Goal: Task Accomplishment & Management: Manage account settings

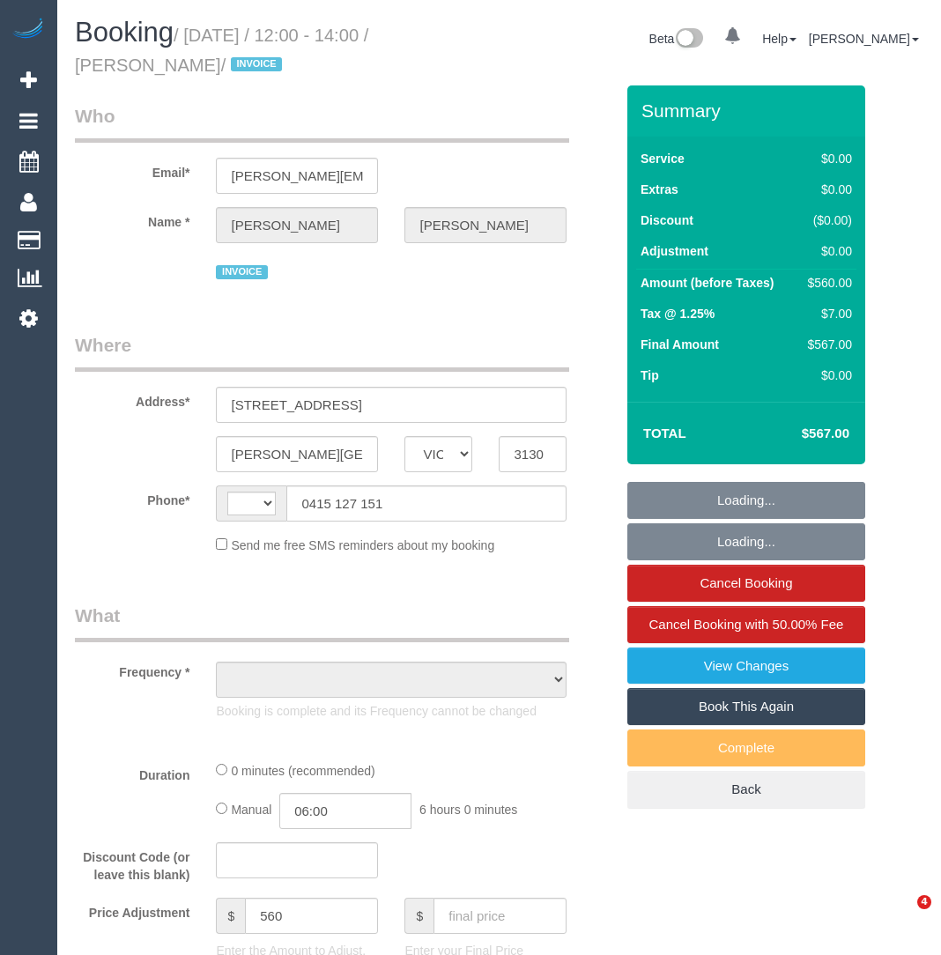
select select "VIC"
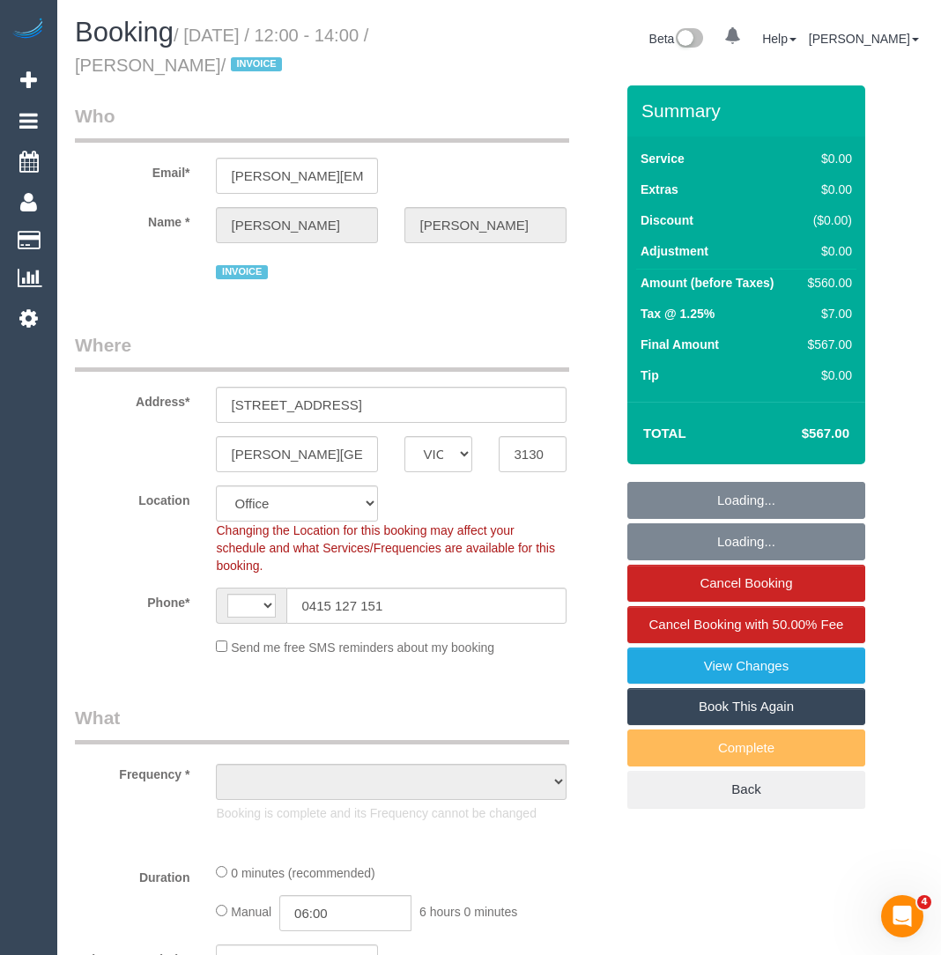
select select "string:AU"
select select "object:479"
select select "number:28"
select select "number:14"
select select "number:19"
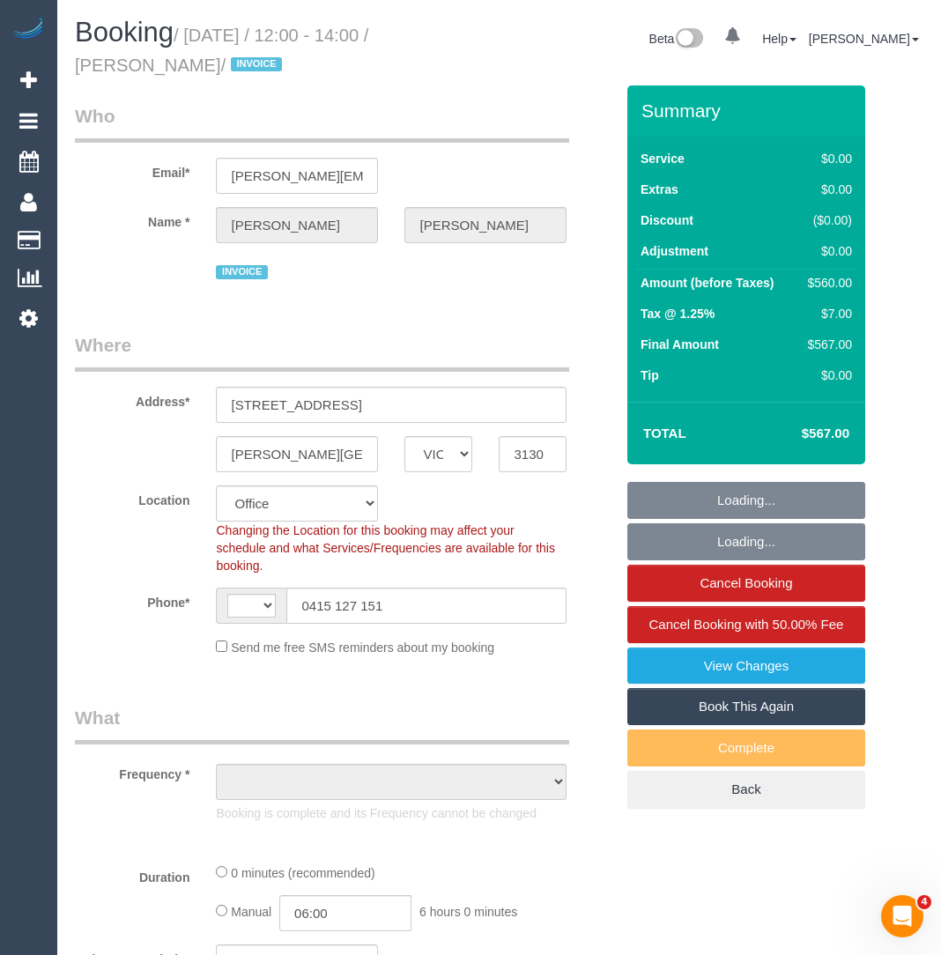
select select "number:36"
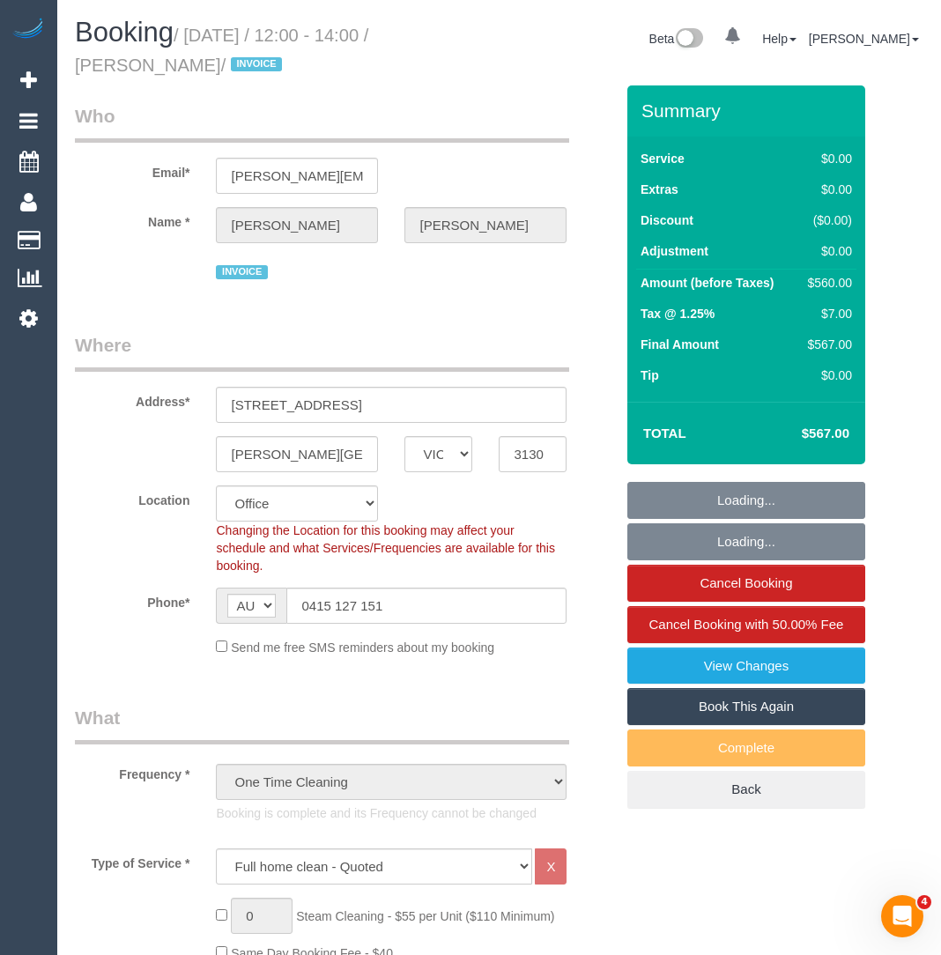
select select "object:2050"
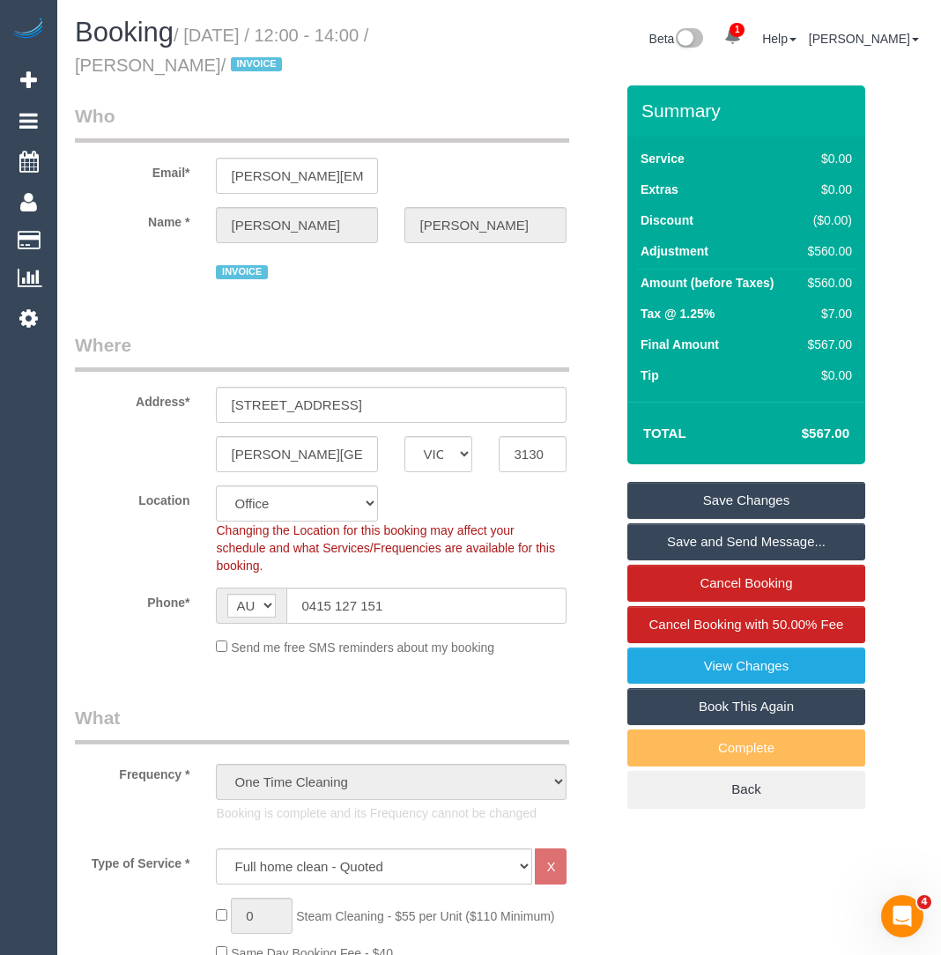
drag, startPoint x: 73, startPoint y: 65, endPoint x: 203, endPoint y: 64, distance: 129.5
click at [203, 64] on div "Booking / August 07, 2025 / 12:00 - 14:00 / Sravanthi Kalepu / INVOICE" at bounding box center [281, 52] width 438 height 68
copy small "Sravanthi Kalep"
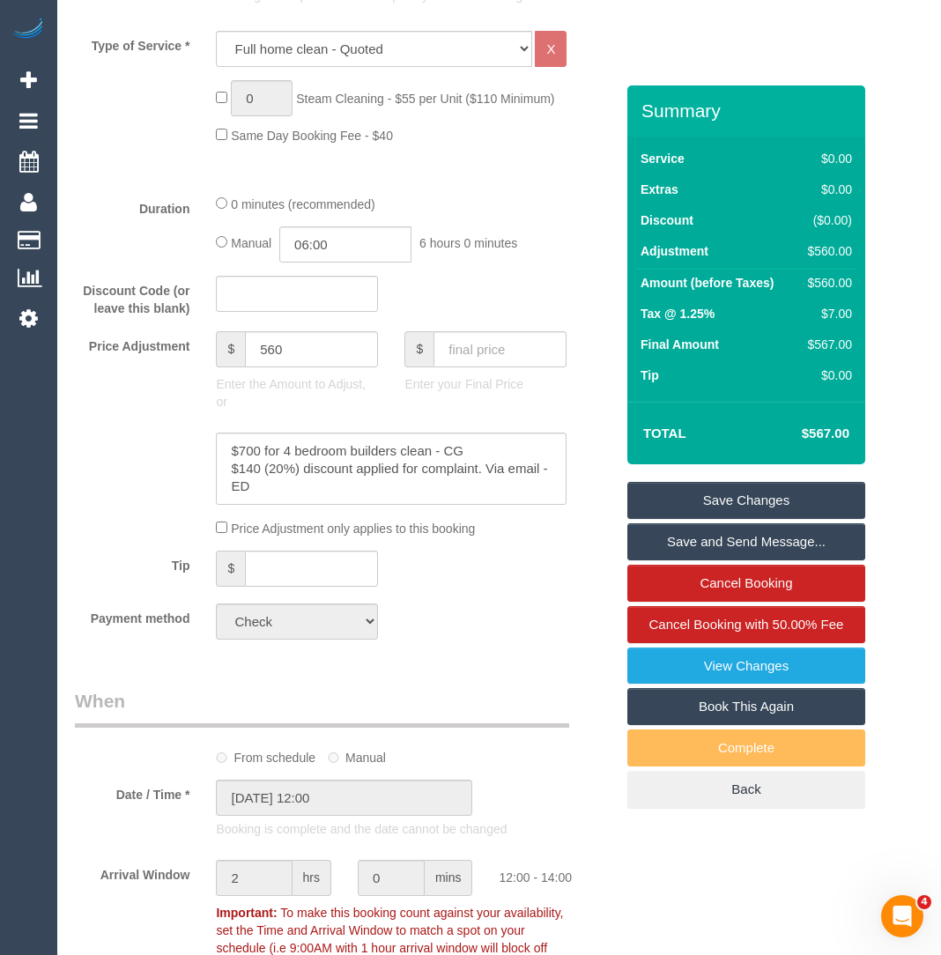
scroll to position [1158, 0]
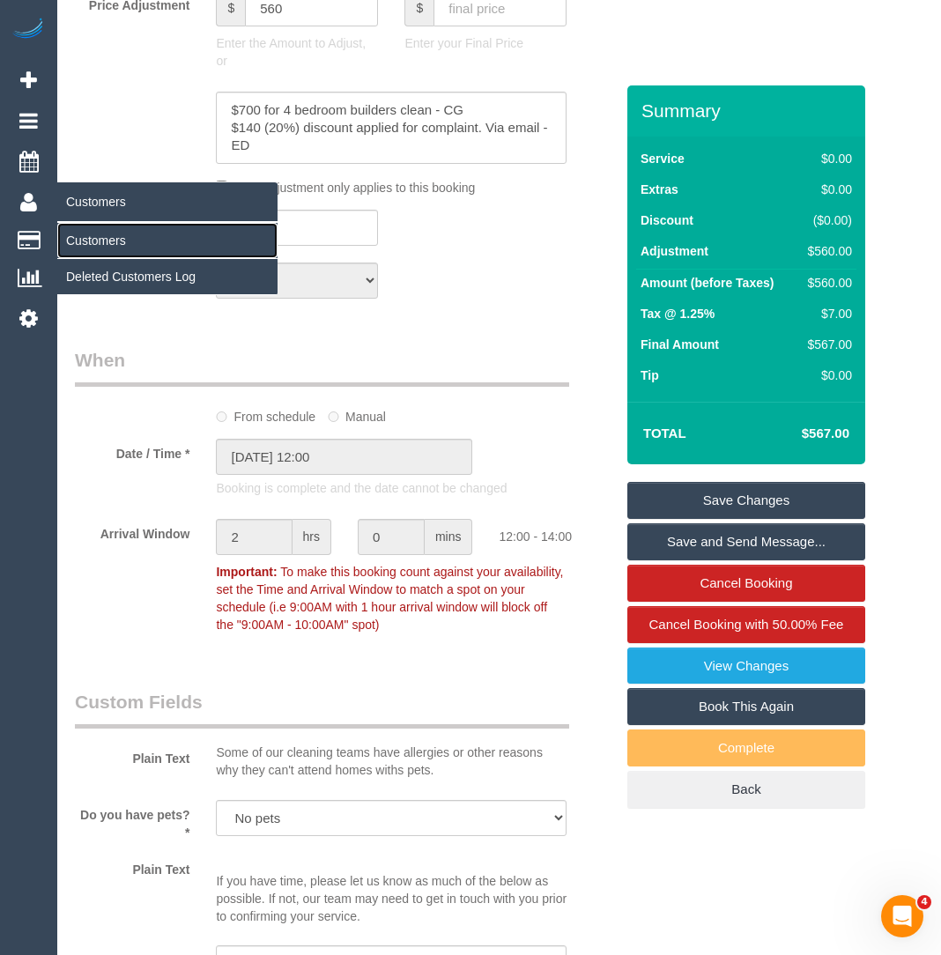
click at [90, 231] on link "Customers" at bounding box center [167, 240] width 220 height 35
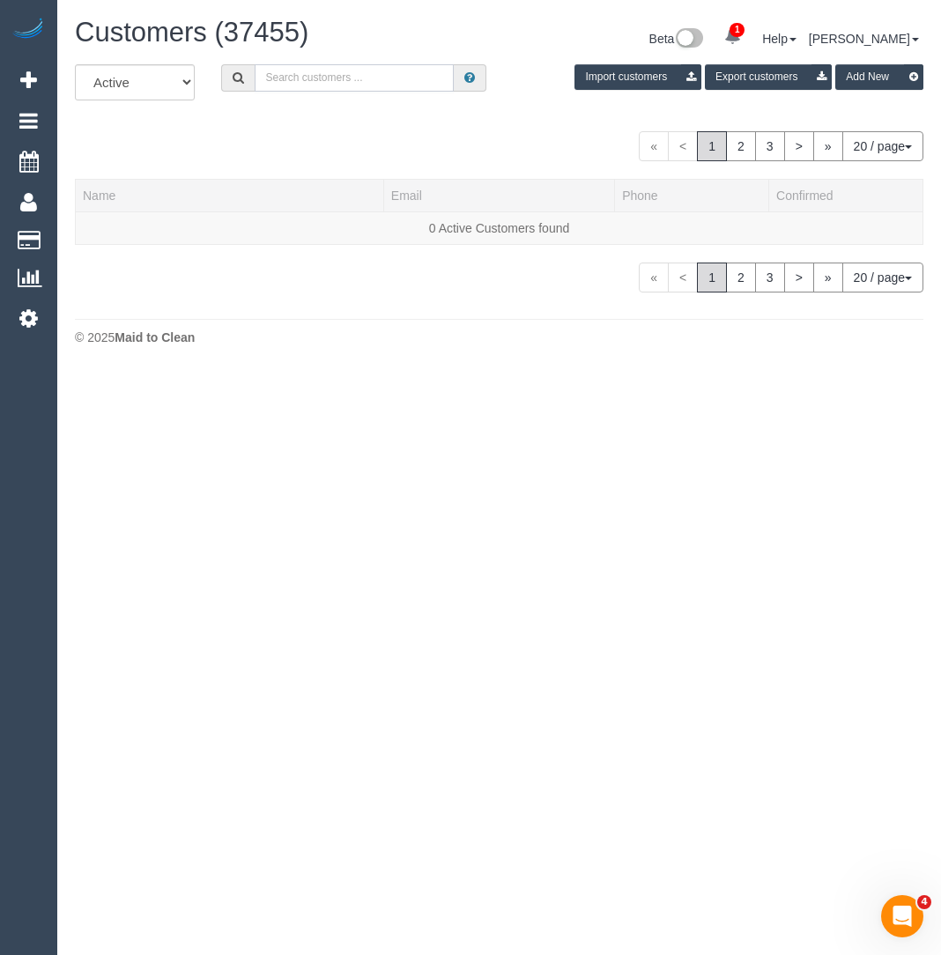
click at [291, 81] on input "text" at bounding box center [354, 77] width 199 height 27
paste input "[EMAIL_ADDRESS][DOMAIN_NAME]"
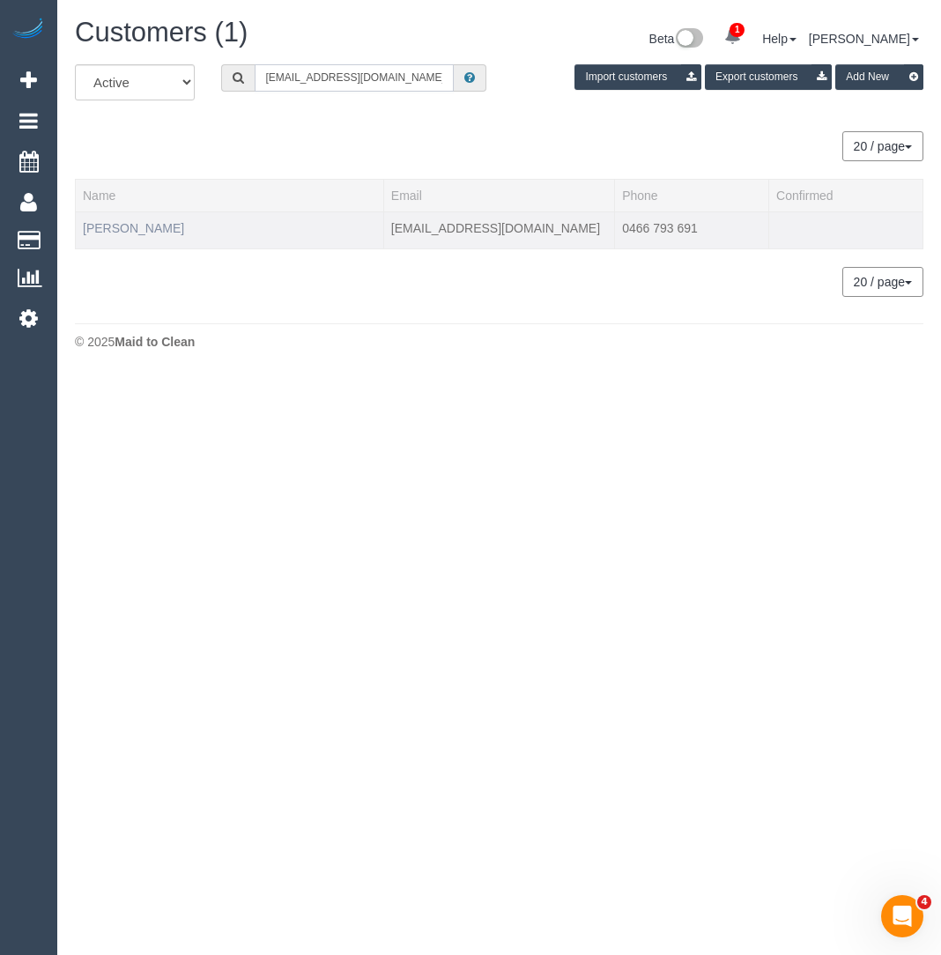
type input "[EMAIL_ADDRESS][DOMAIN_NAME]"
click at [133, 221] on link "Joel Leavitt" at bounding box center [133, 228] width 101 height 14
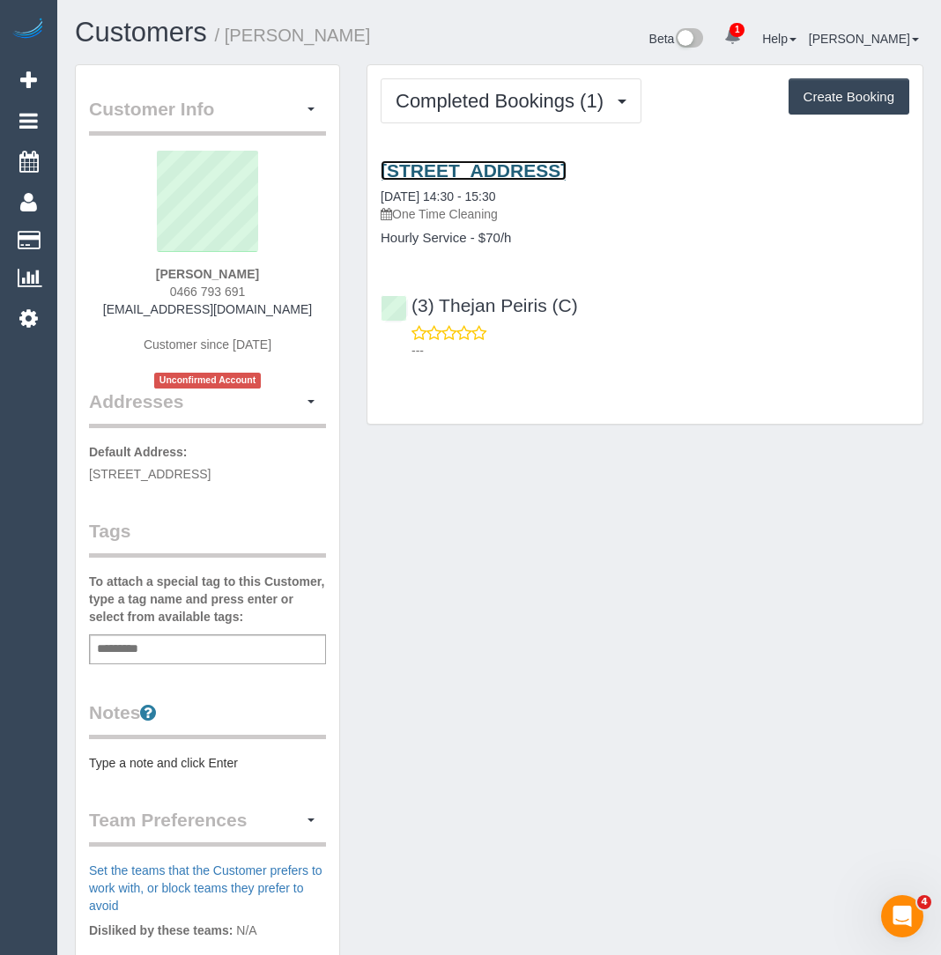
click at [435, 174] on link "4/203 Nepean Street, Greensborough, VIC 3088" at bounding box center [473, 170] width 186 height 20
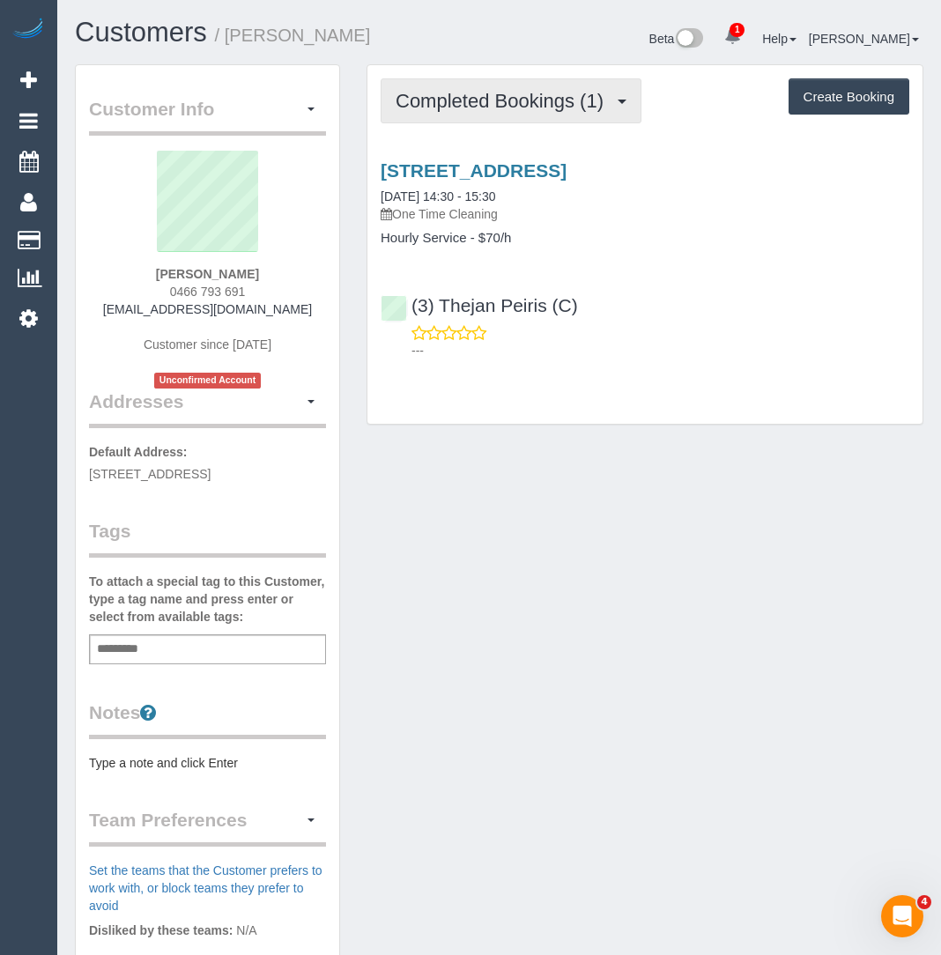
click at [433, 78] on button "Completed Bookings (1)" at bounding box center [510, 100] width 261 height 45
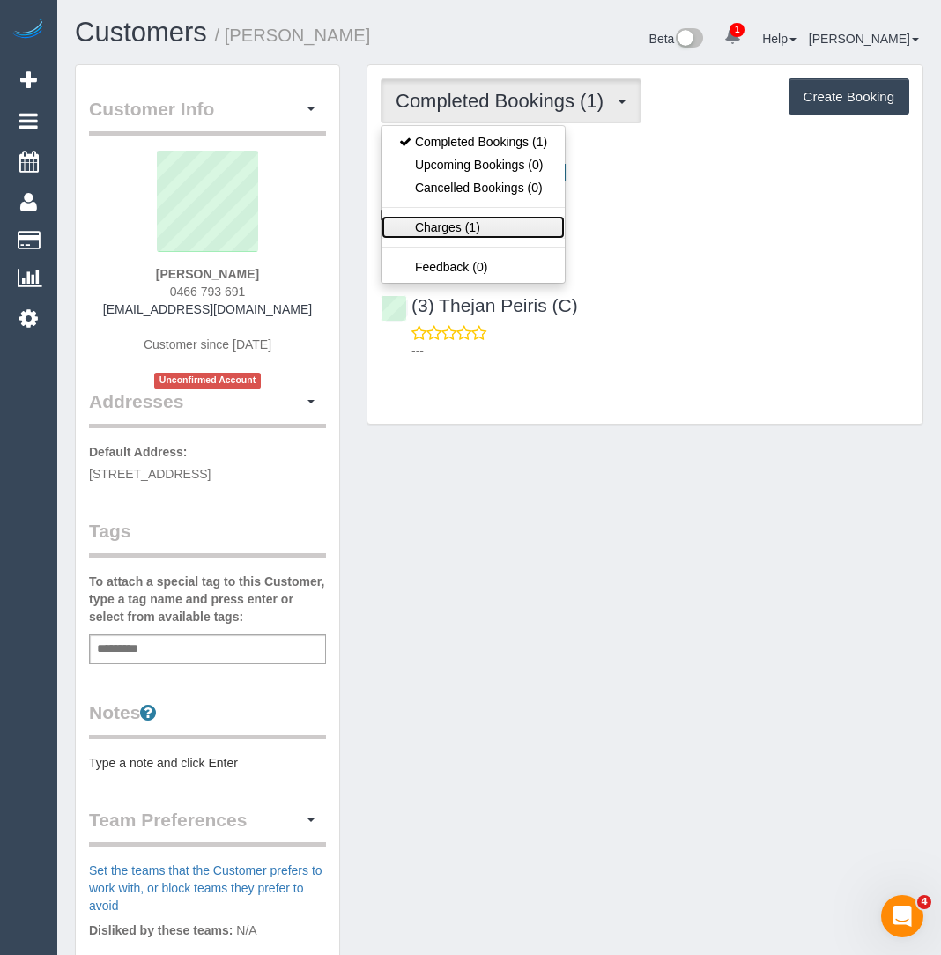
click at [453, 216] on link "Charges (1)" at bounding box center [472, 227] width 183 height 23
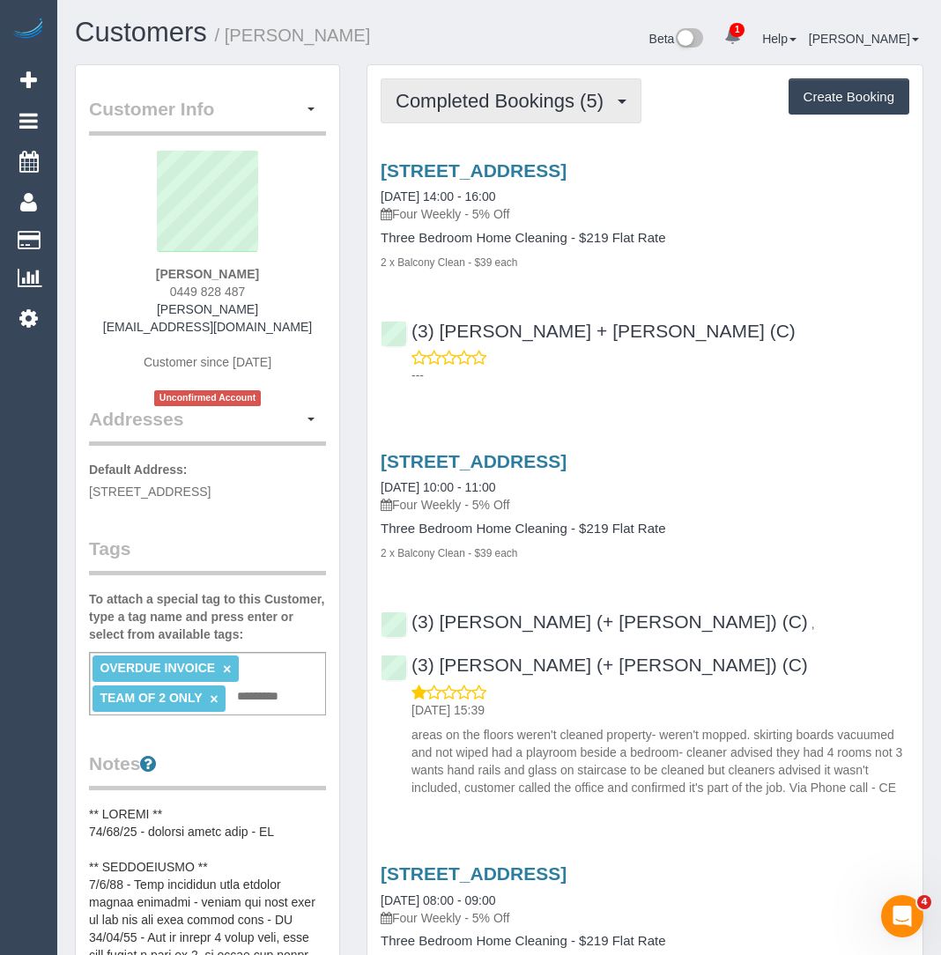
click at [433, 90] on span "Completed Bookings (5)" at bounding box center [503, 101] width 217 height 22
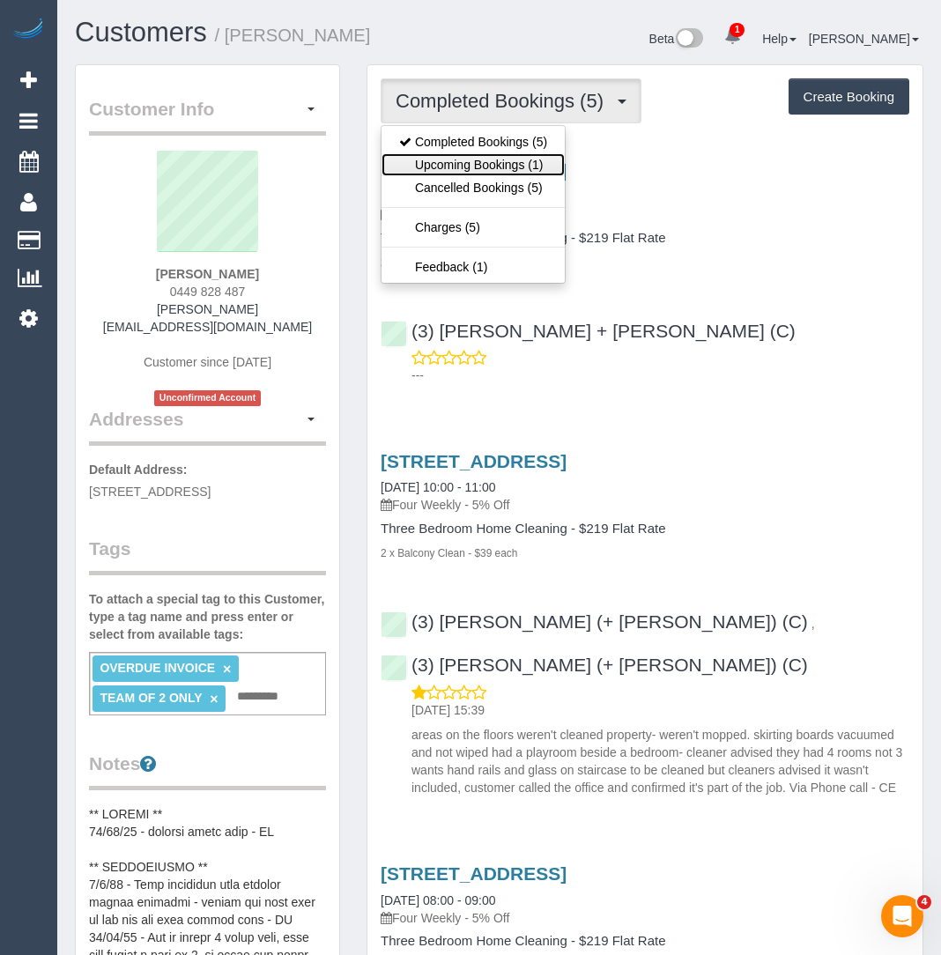
click at [439, 161] on link "Upcoming Bookings (1)" at bounding box center [472, 164] width 183 height 23
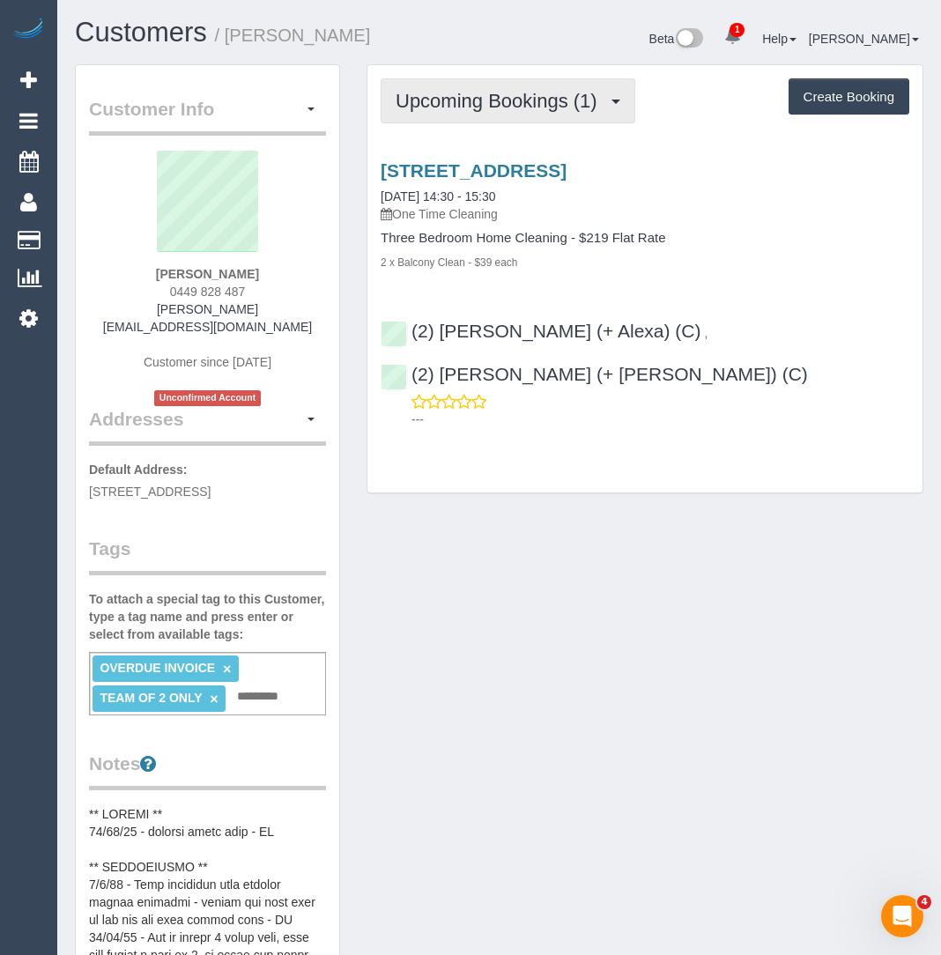
click at [413, 91] on span "Upcoming Bookings (1)" at bounding box center [500, 101] width 210 height 22
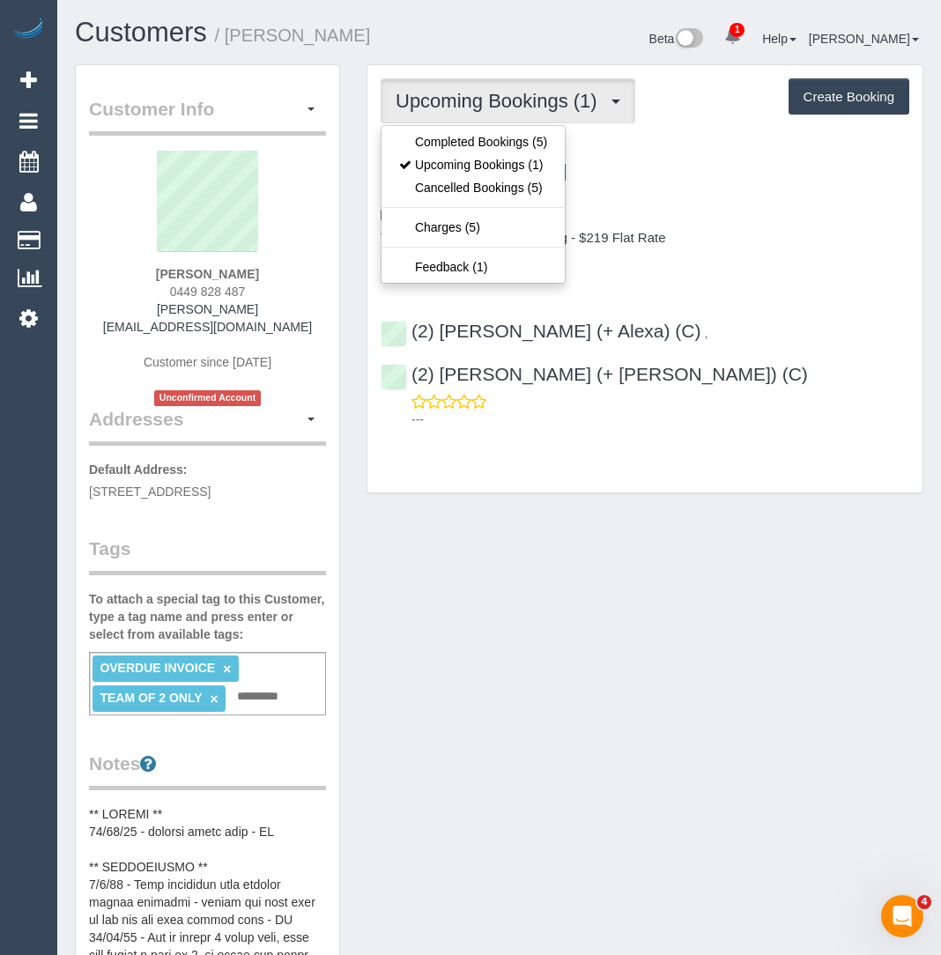
click at [448, 238] on ul "Completed Bookings (5) Upcoming Bookings (1) Cancelled Bookings (5) Charges (5)…" at bounding box center [472, 204] width 185 height 159
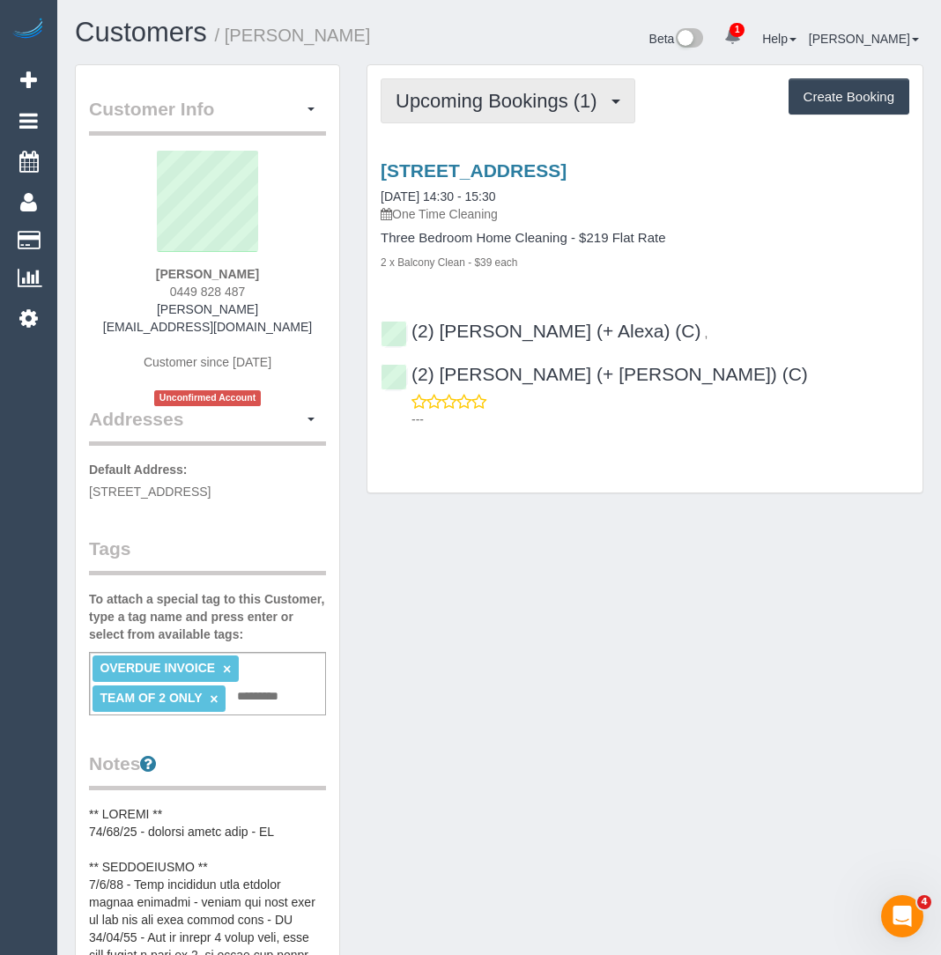
click at [458, 90] on span "Upcoming Bookings (1)" at bounding box center [500, 101] width 210 height 22
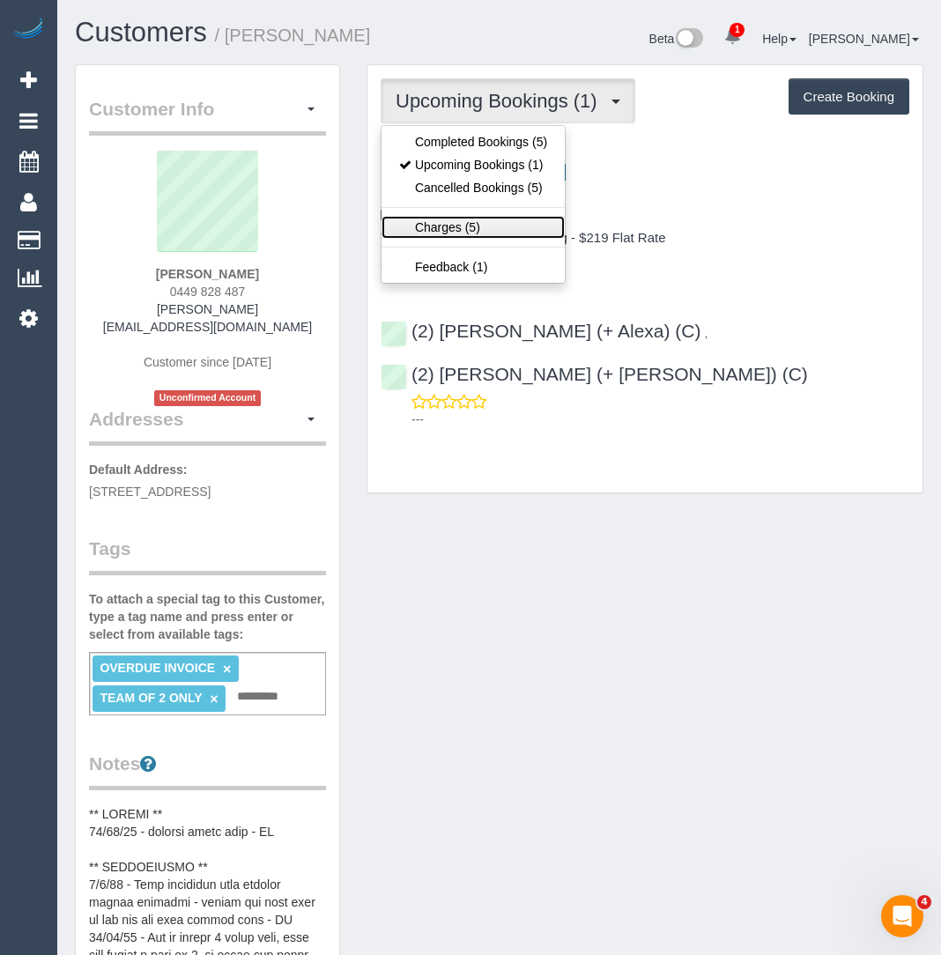
click at [453, 222] on link "Charges (5)" at bounding box center [472, 227] width 183 height 23
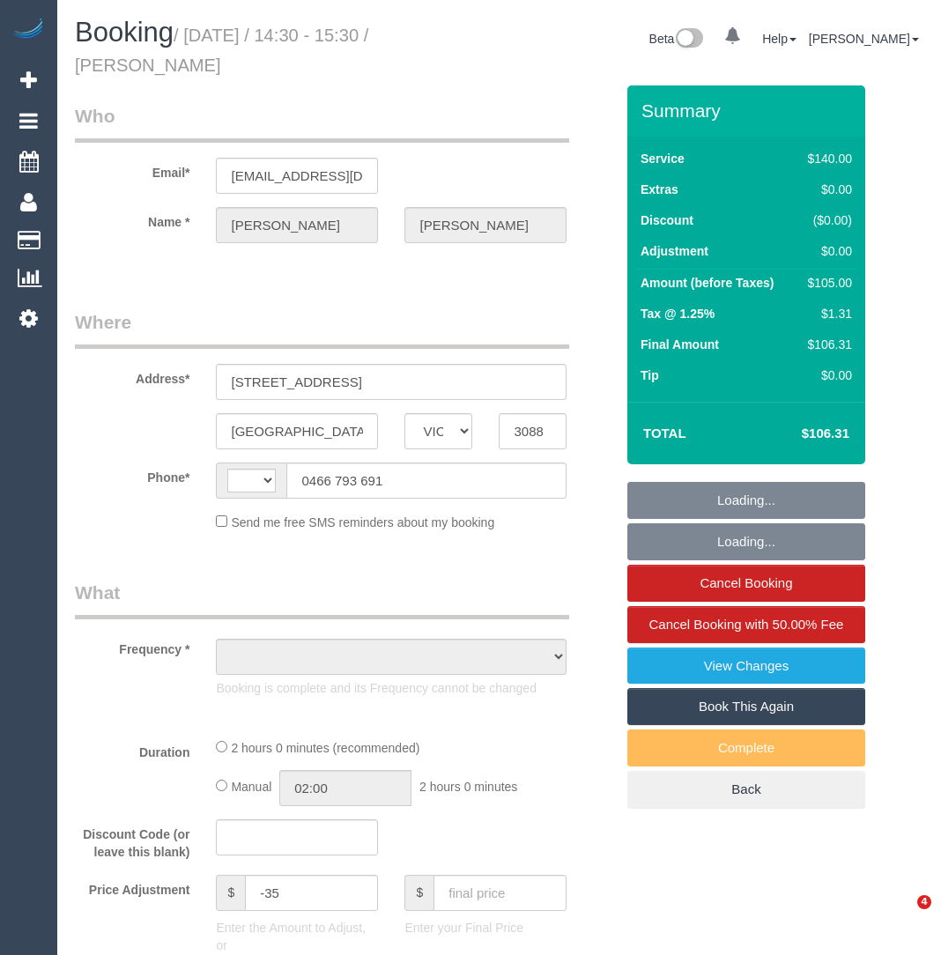
select select "VIC"
select select "string:AU"
select select "string:stripe-pm_1RdieM2GScqysDRVr0dK18Fl"
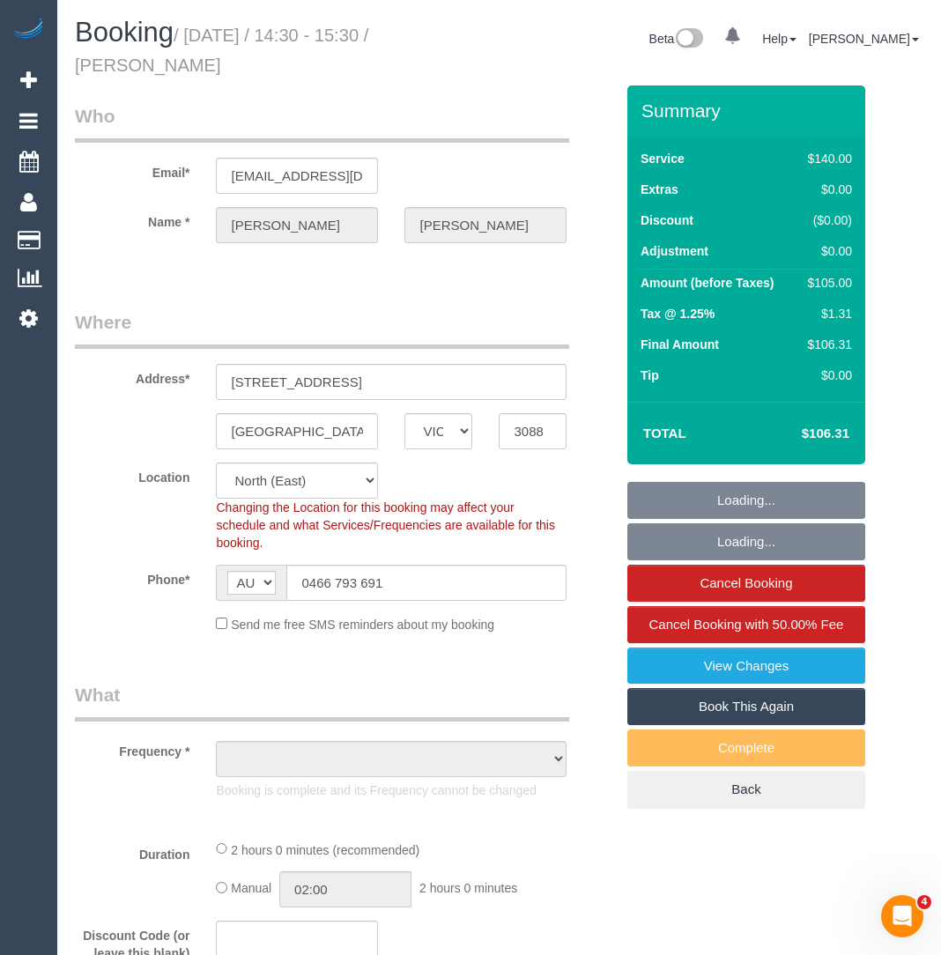
select select "number:28"
select select "number:14"
select select "number:19"
select select "number:22"
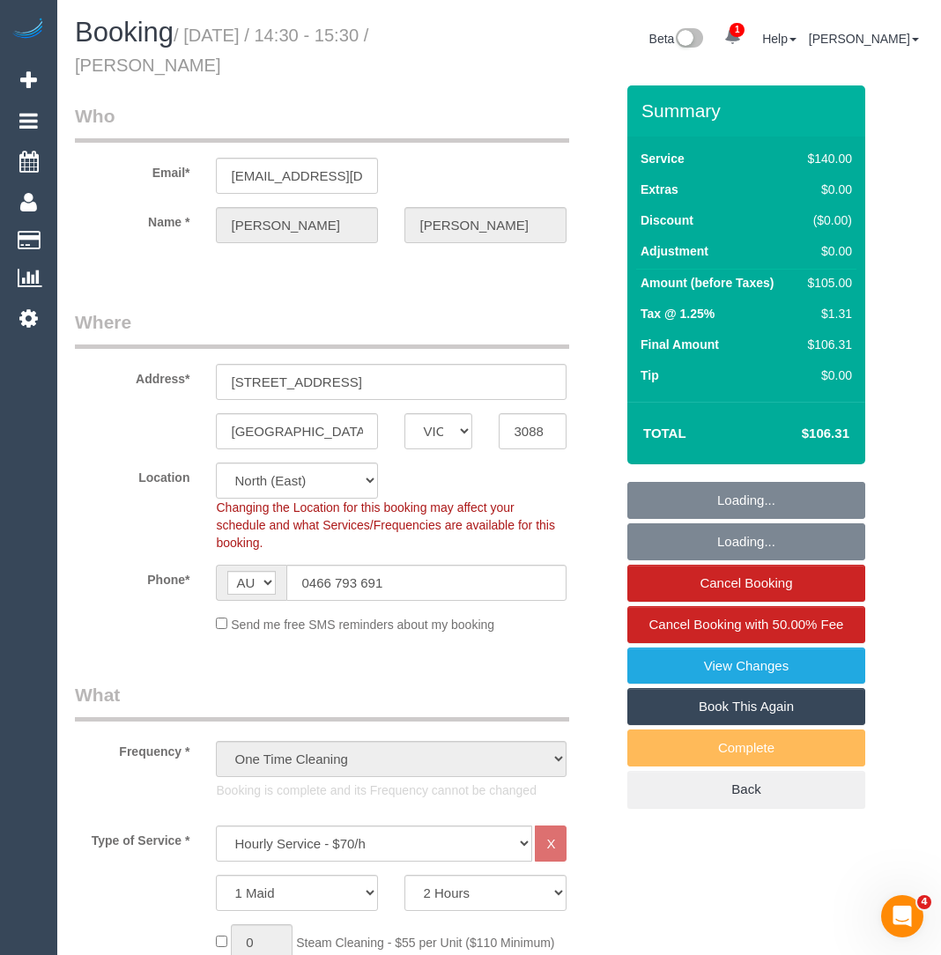
select select "object:1546"
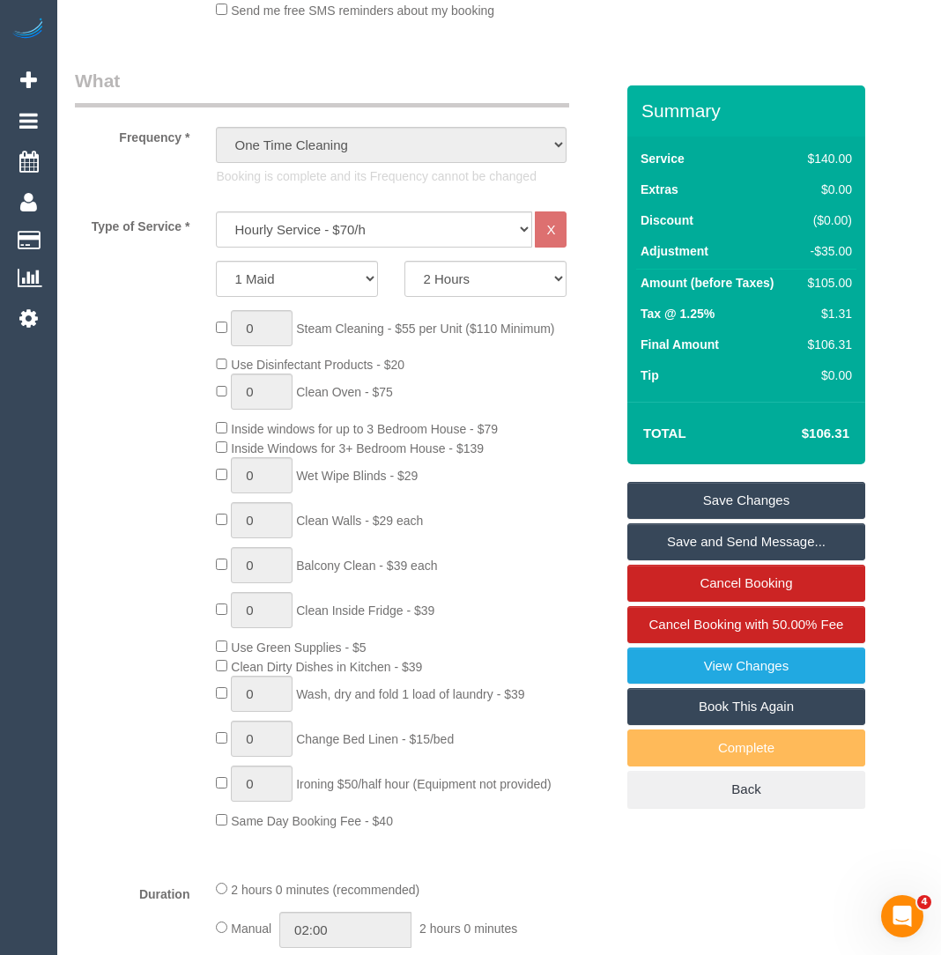
scroll to position [135, 0]
